Goal: Information Seeking & Learning: Learn about a topic

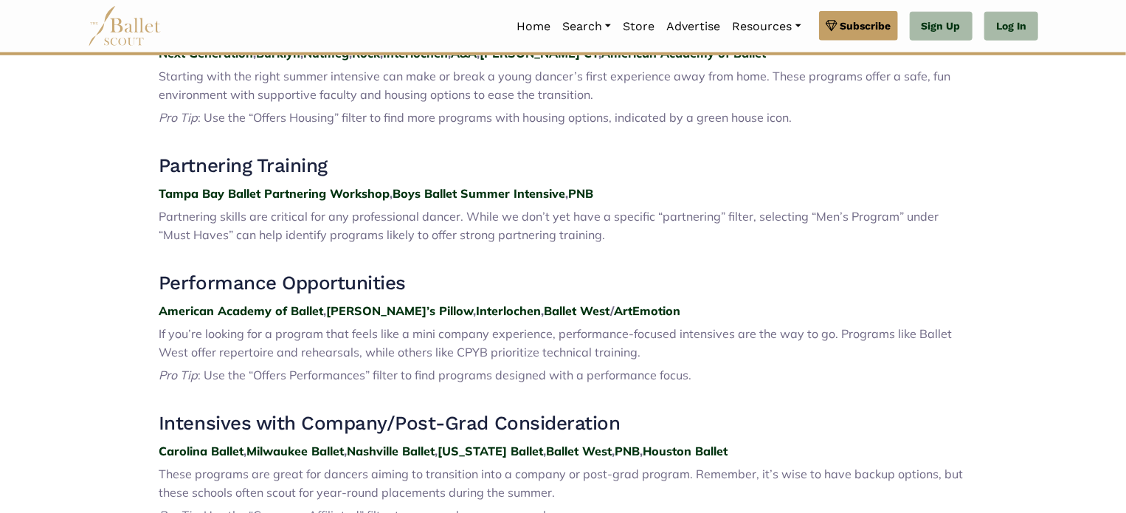
scroll to position [812, 0]
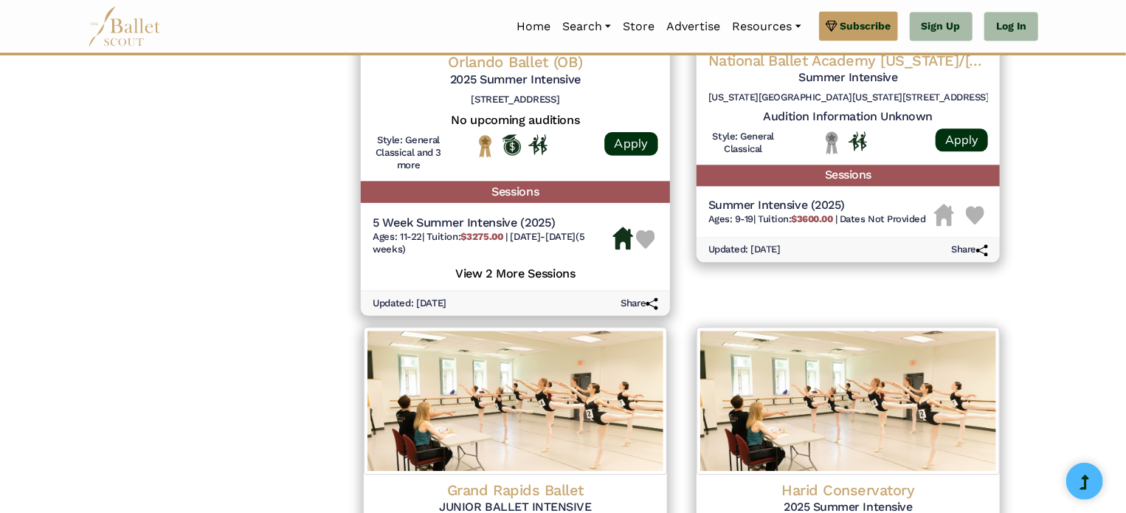
scroll to position [1697, 0]
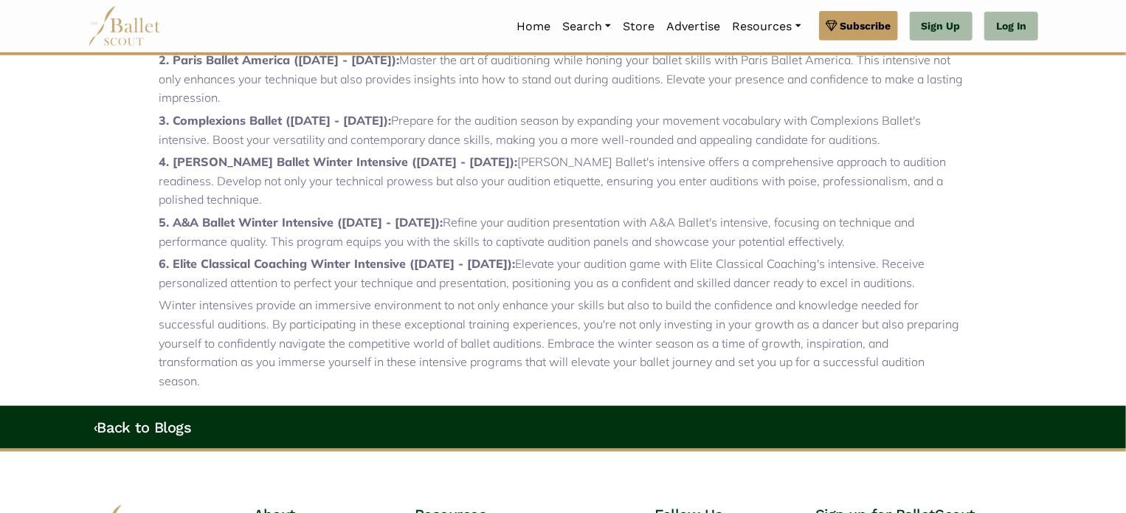
scroll to position [664, 0]
